Goal: Check status: Check status

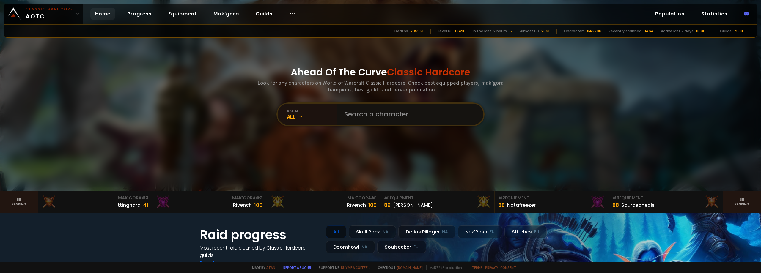
click at [419, 112] on input "text" at bounding box center [409, 114] width 136 height 21
type input "Hussario"
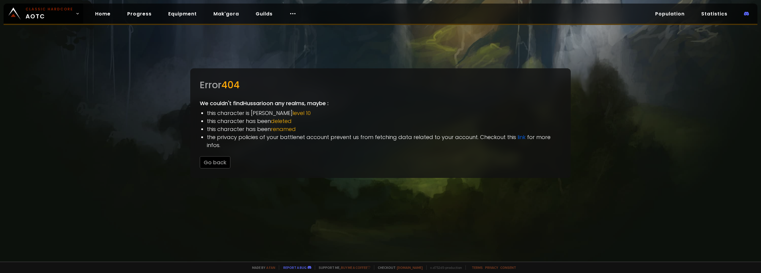
drag, startPoint x: 168, startPoint y: 72, endPoint x: 164, endPoint y: 70, distance: 4.1
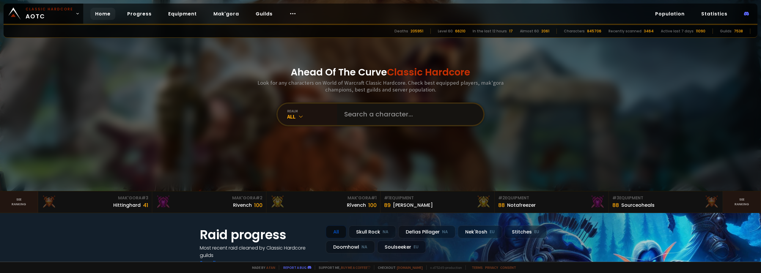
click at [371, 114] on input "text" at bounding box center [409, 114] width 136 height 21
type input "Hussario"
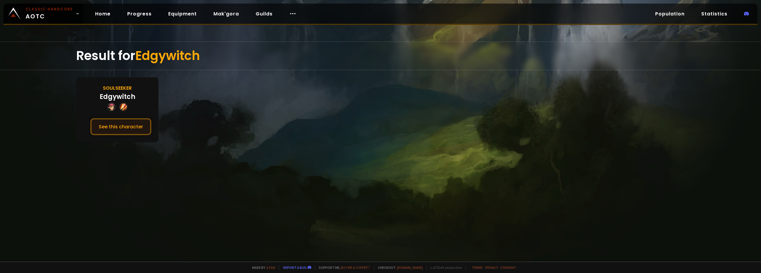
click at [131, 122] on button "See this character" at bounding box center [120, 126] width 61 height 17
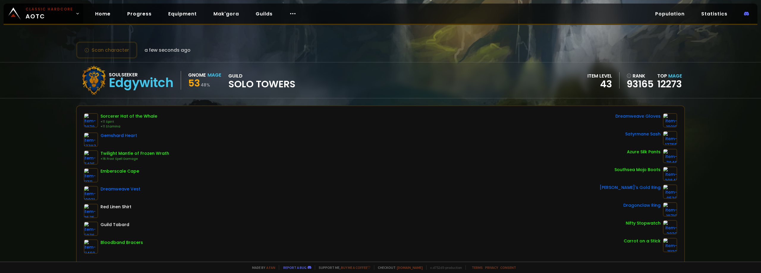
drag, startPoint x: 491, startPoint y: 80, endPoint x: 482, endPoint y: 80, distance: 9.2
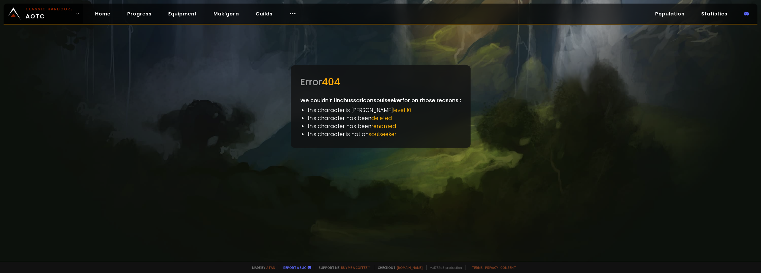
drag, startPoint x: 203, startPoint y: 156, endPoint x: 194, endPoint y: 144, distance: 14.6
